Goal: Find specific page/section: Find specific page/section

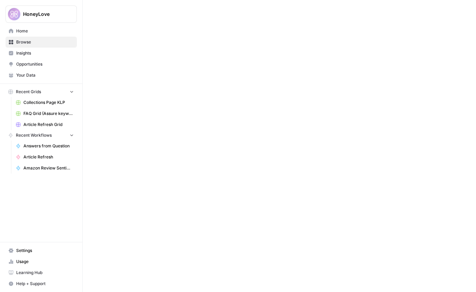
click at [57, 103] on span "Collections Page KLP" at bounding box center [48, 102] width 50 height 6
click at [24, 31] on span "Home" at bounding box center [45, 31] width 58 height 6
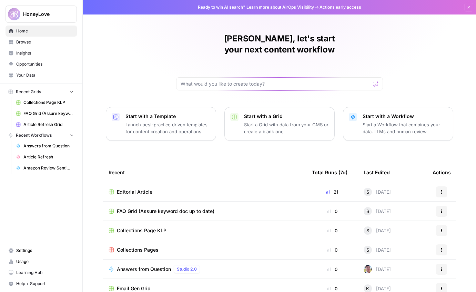
scroll to position [25, 0]
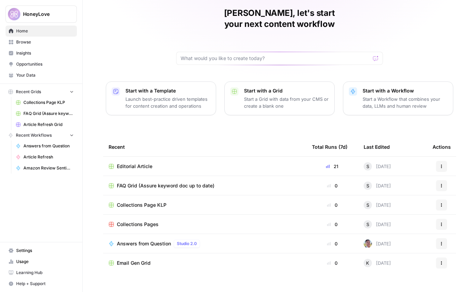
click at [141, 159] on td "Editorial Article" at bounding box center [204, 165] width 203 height 19
click at [142, 163] on span "Editorial Article" at bounding box center [134, 166] width 35 height 7
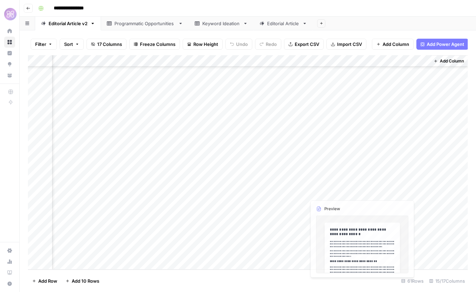
scroll to position [1618, 547]
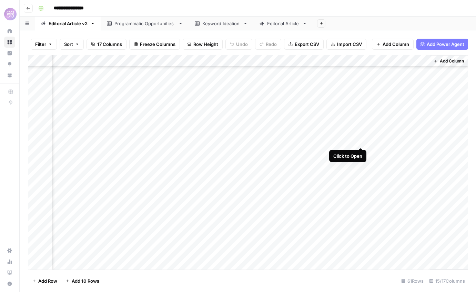
click at [361, 120] on div "Add Column" at bounding box center [248, 162] width 440 height 214
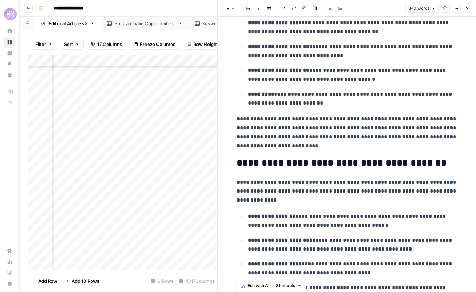
scroll to position [836, 0]
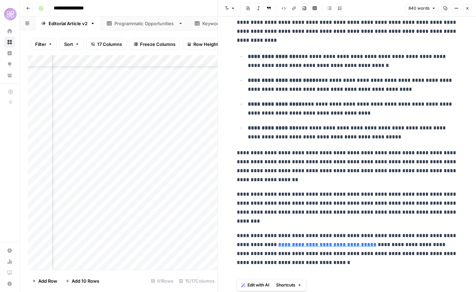
drag, startPoint x: 236, startPoint y: 76, endPoint x: 369, endPoint y: 305, distance: 265.3
click at [369, 291] on html "**********" at bounding box center [238, 146] width 476 height 292
copy div "**********"
